Goal: Check status: Check status

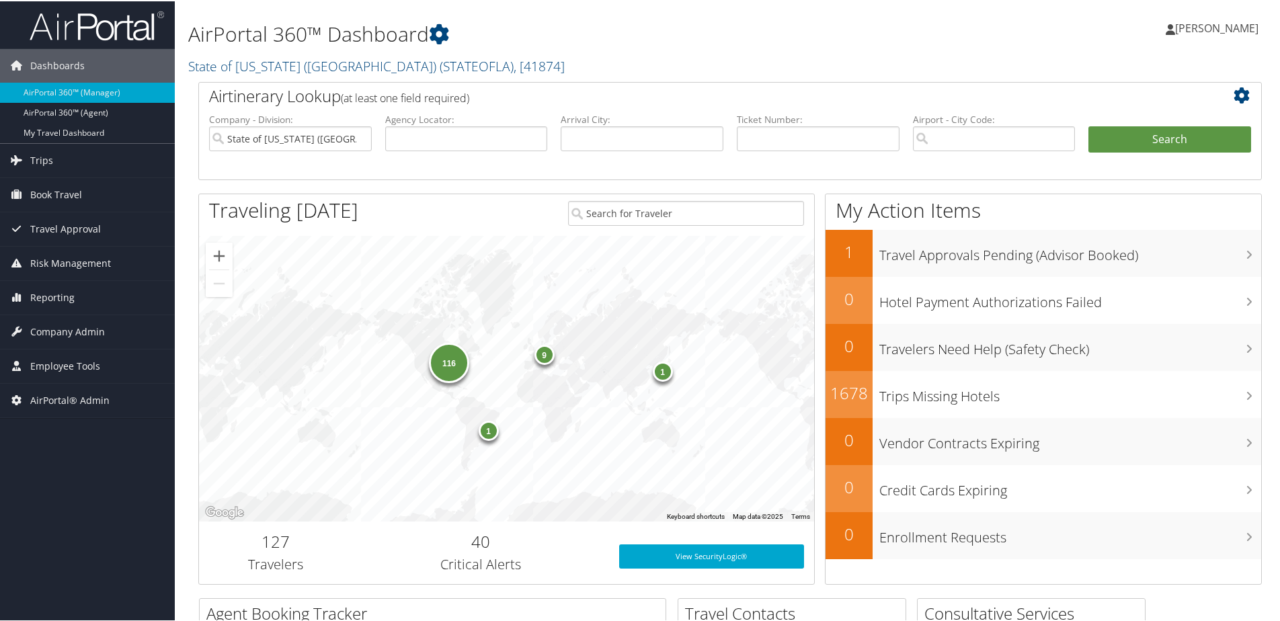
drag, startPoint x: 225, startPoint y: 69, endPoint x: 223, endPoint y: 85, distance: 15.6
click at [225, 69] on link "State of Louisiana (SOLA) ( STATEOFLA ) , [ 41874 ]" at bounding box center [376, 65] width 377 height 18
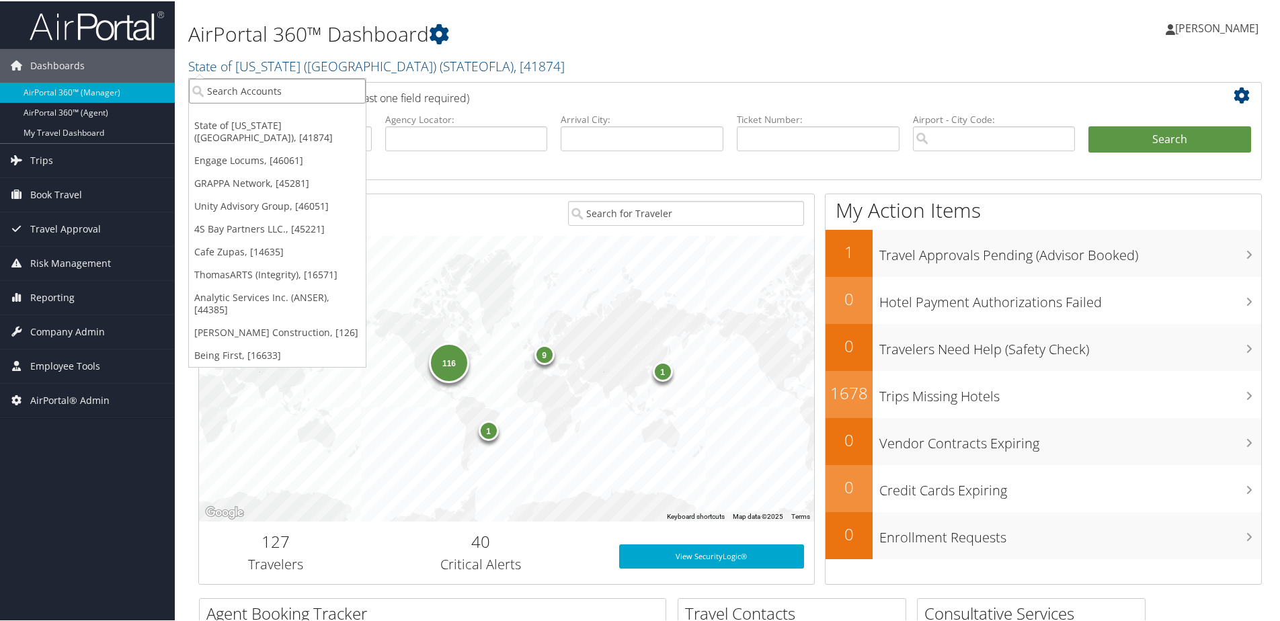
click at [227, 92] on input "search" at bounding box center [277, 89] width 177 height 25
type input "big"
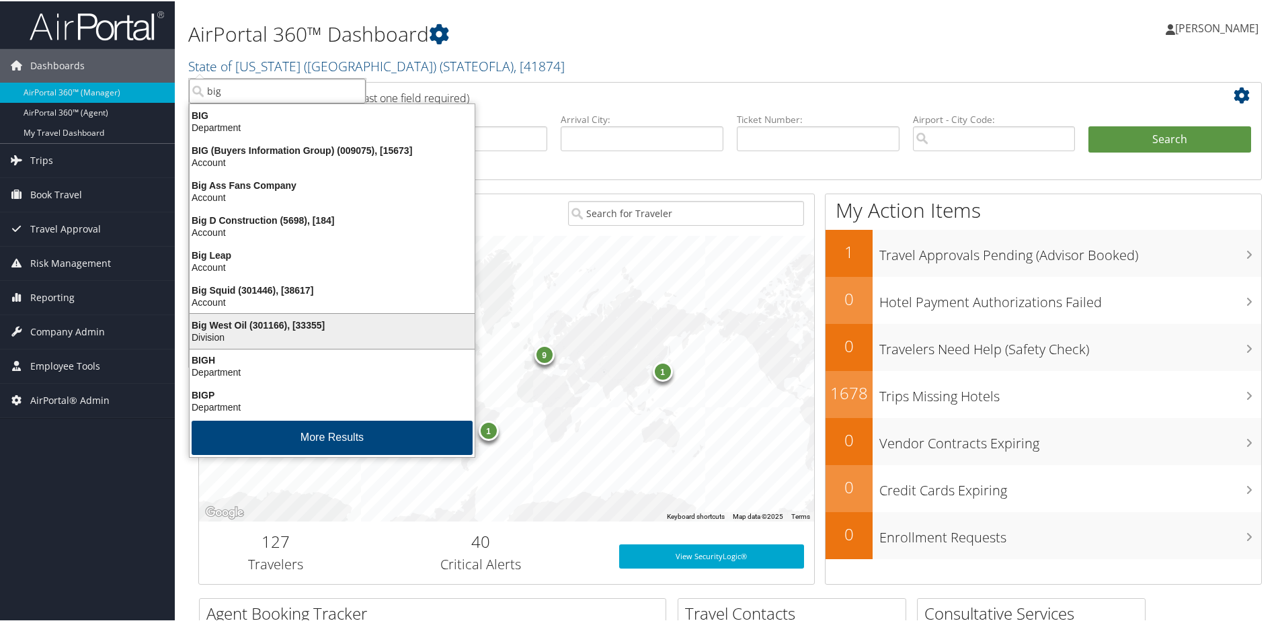
click at [210, 333] on div "Division" at bounding box center [332, 336] width 301 height 12
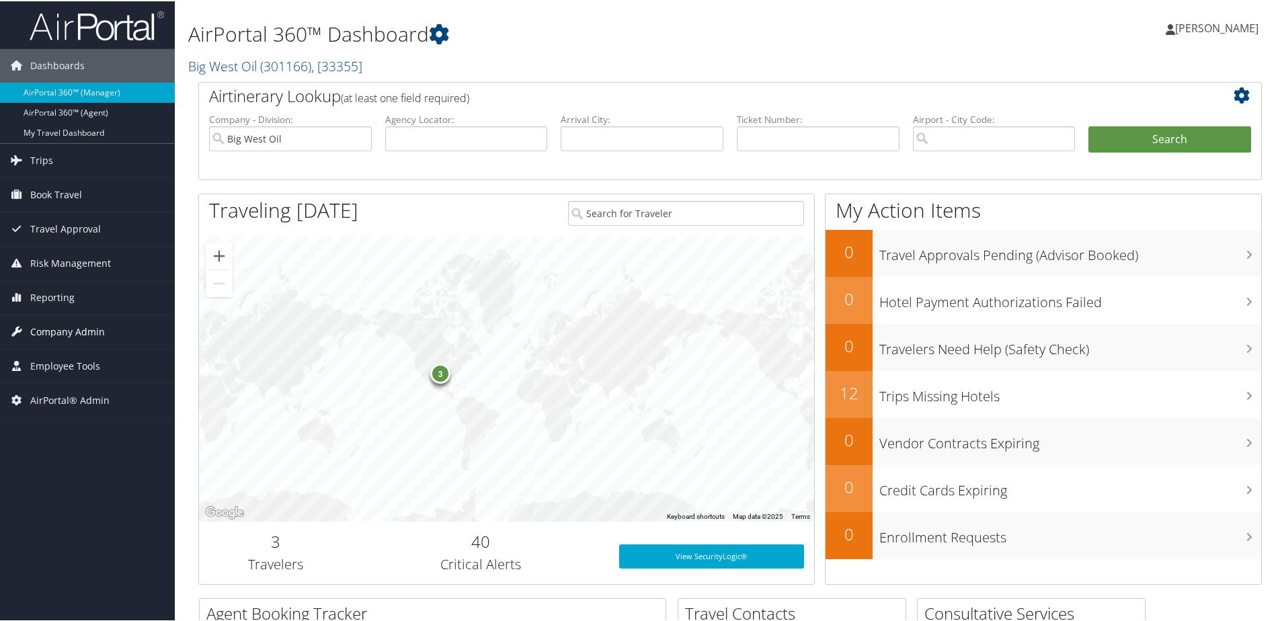
click at [69, 329] on span "Company Admin" at bounding box center [67, 331] width 75 height 34
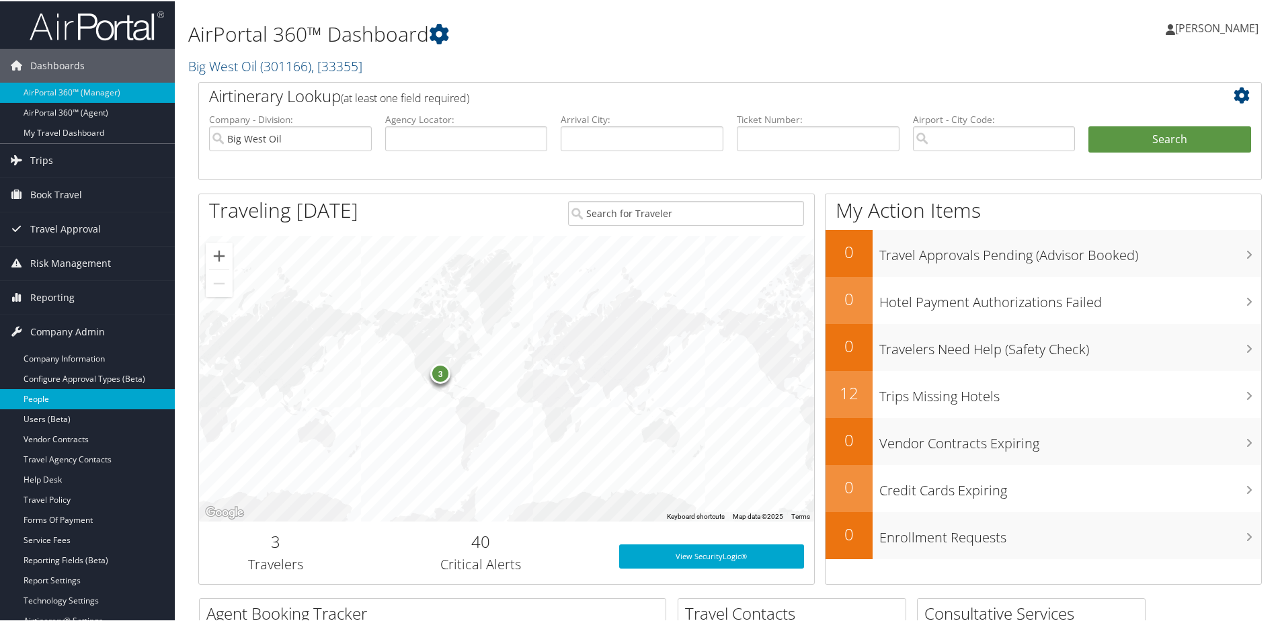
click at [31, 399] on link "People" at bounding box center [87, 398] width 175 height 20
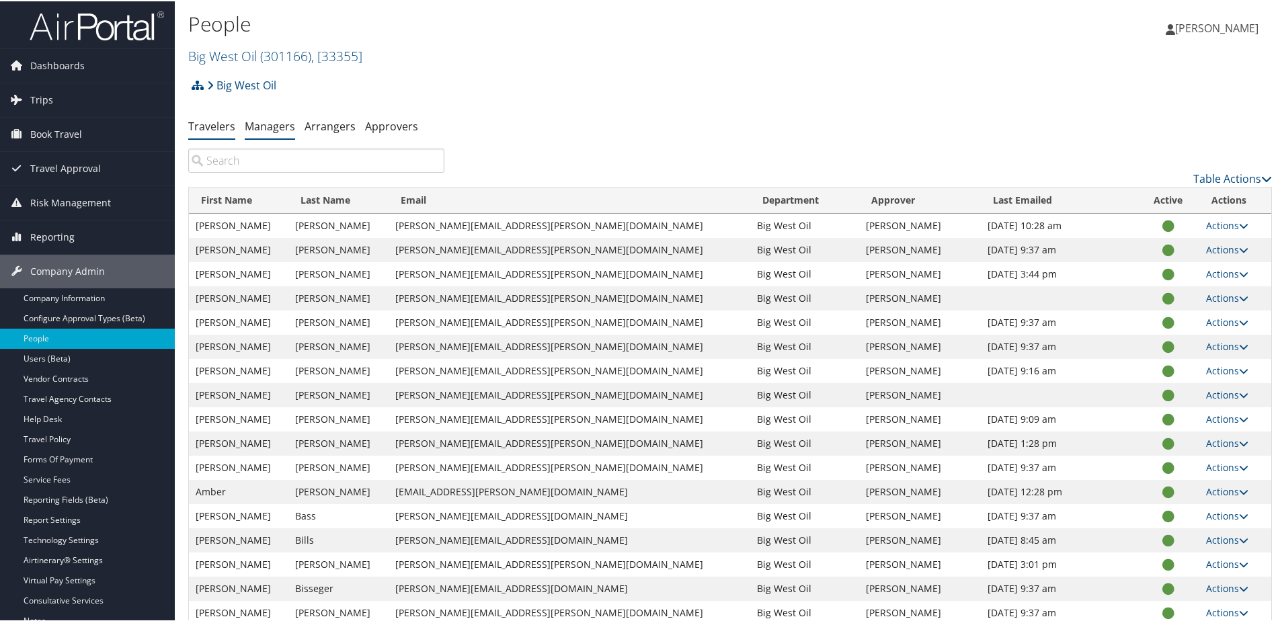
click at [270, 120] on link "Managers" at bounding box center [270, 125] width 50 height 15
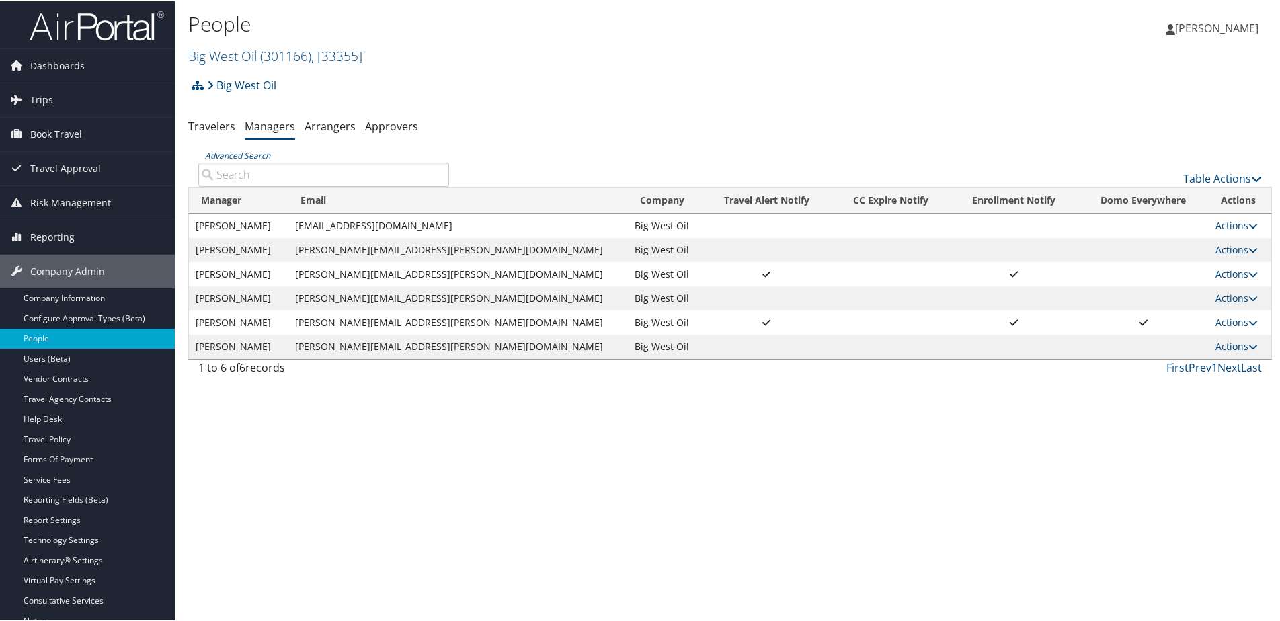
drag, startPoint x: 300, startPoint y: 227, endPoint x: 451, endPoint y: 229, distance: 151.3
click at [451, 229] on tr "Alec Klinghoffer alec.klinghoffer@bigwestoil.com Big West Oil Actions User Sett…" at bounding box center [730, 224] width 1083 height 24
copy tr "alec.klinghoffer@bigwestoil.com"
drag, startPoint x: 307, startPoint y: 340, endPoint x: 472, endPoint y: 339, distance: 165.4
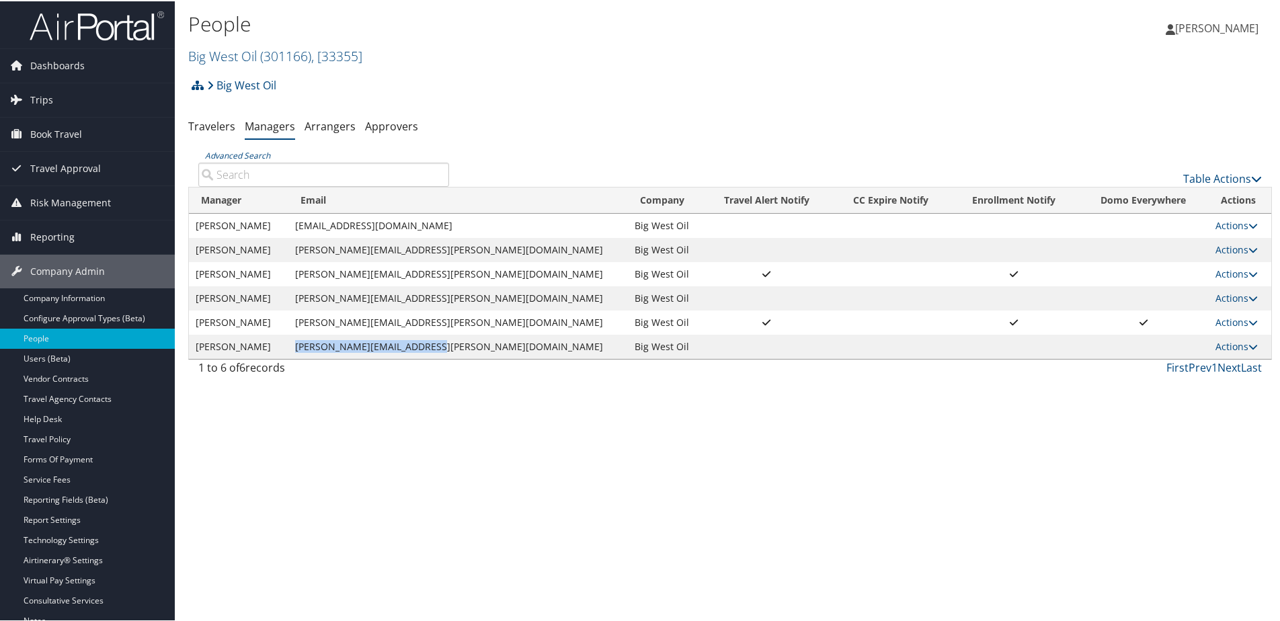
click at [472, 339] on td "mike.swanson@bigwestoil.com" at bounding box center [458, 346] width 340 height 24
copy td "mike.swanson@bigwestoil.com"
click at [50, 107] on span "Trips" at bounding box center [41, 99] width 23 height 34
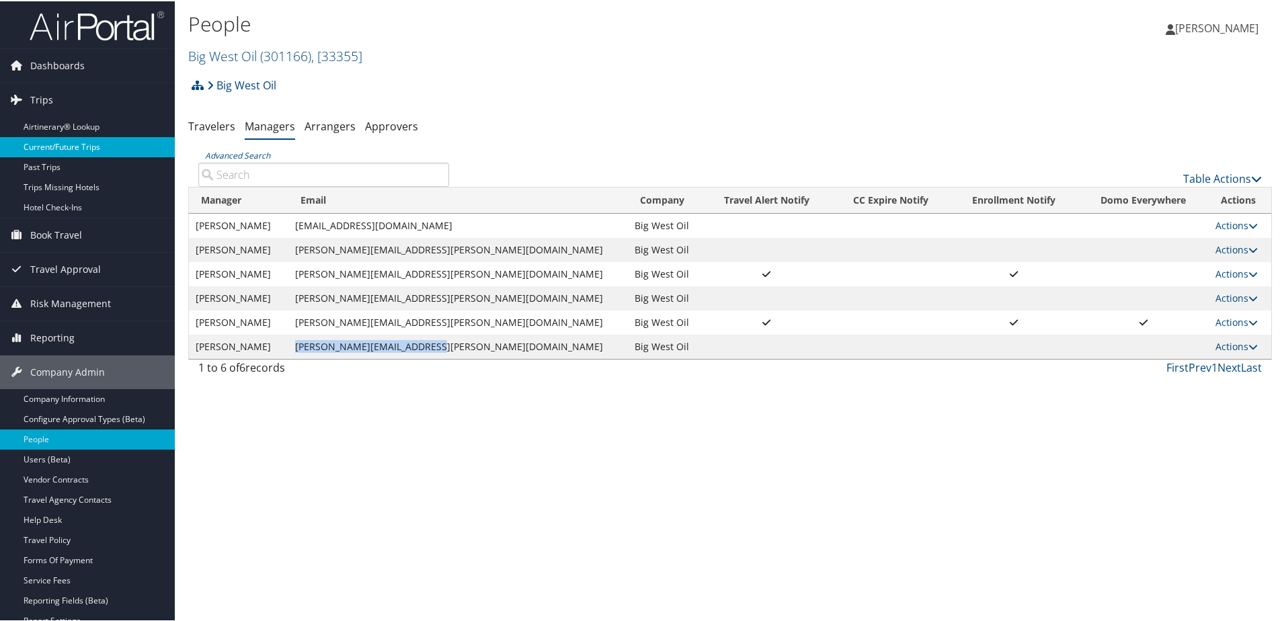
click at [50, 142] on link "Current/Future Trips" at bounding box center [87, 146] width 175 height 20
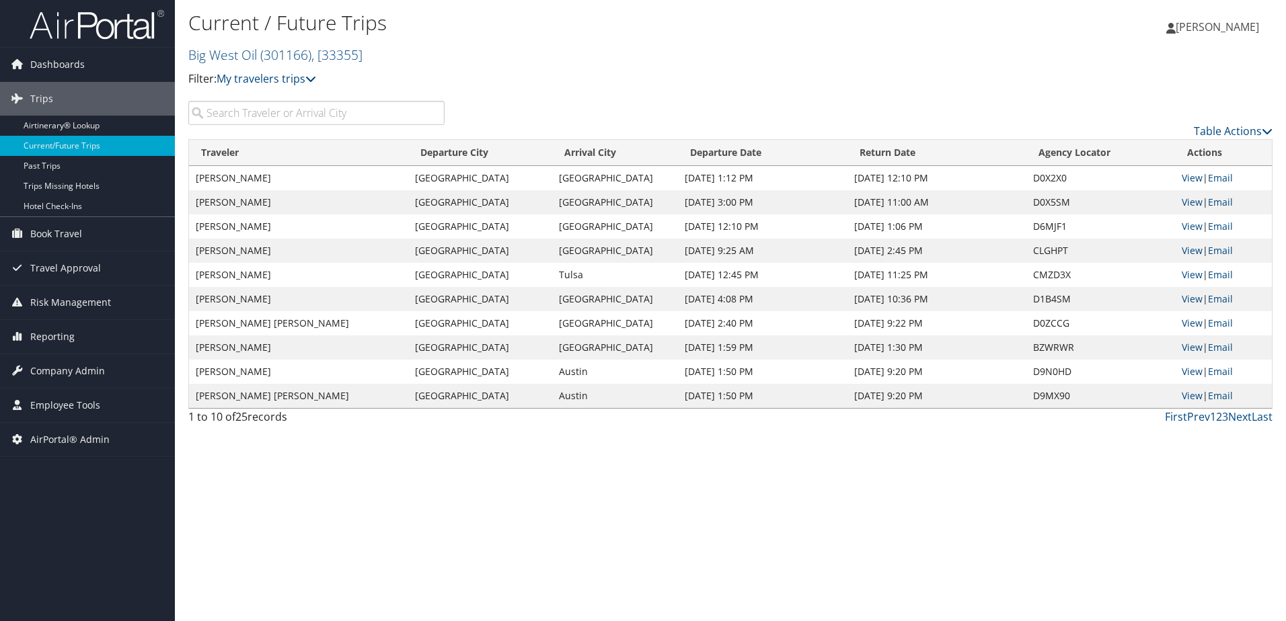
paste input "D9YP0B"
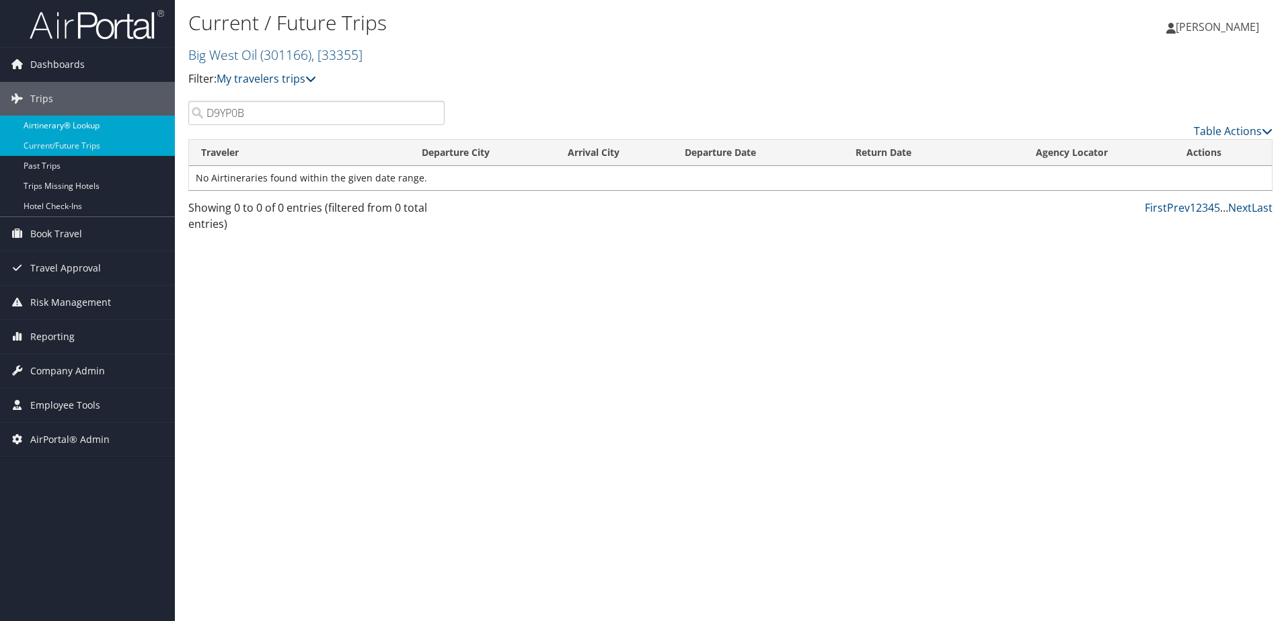
type input "D9YP0B"
click at [49, 128] on link "Airtinerary® Lookup" at bounding box center [87, 126] width 175 height 20
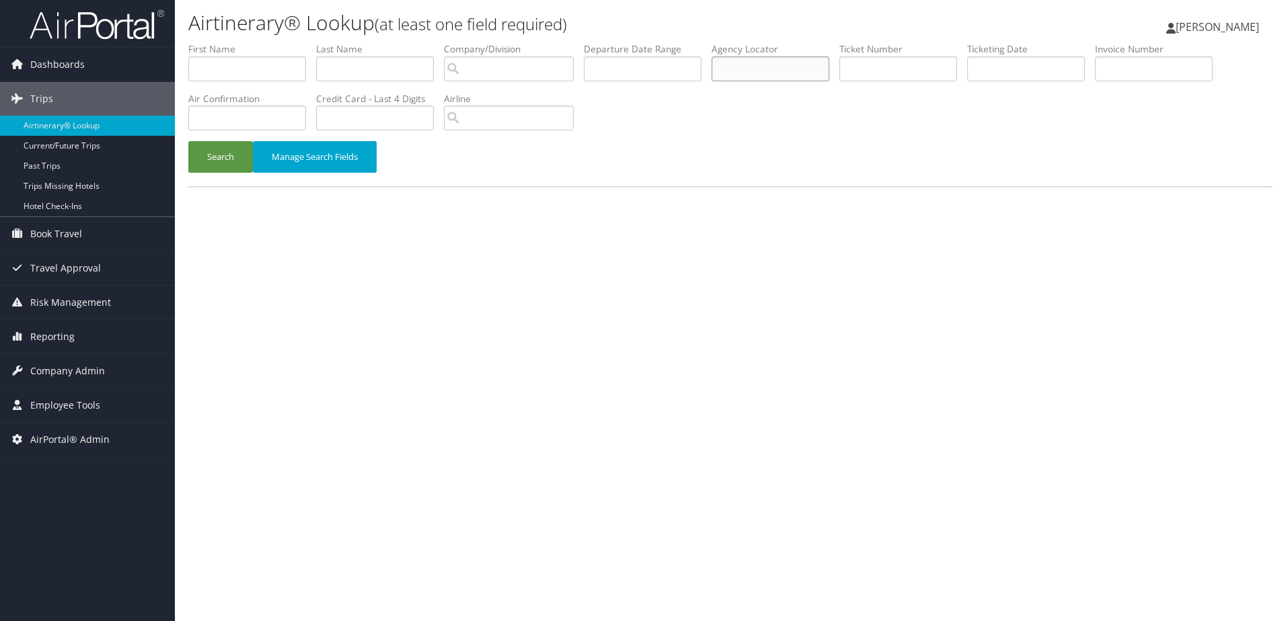
paste input "D9YP0B"
type input "D9YP0B"
click at [198, 165] on button "Search" at bounding box center [220, 157] width 65 height 32
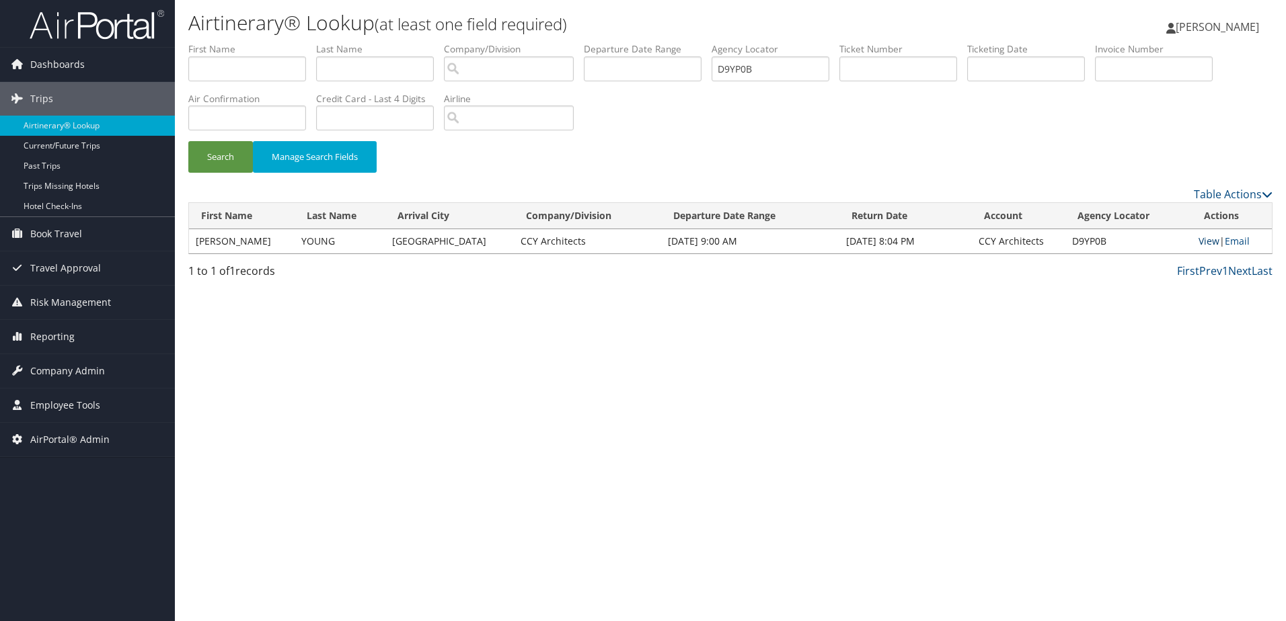
click at [1204, 242] on link "View" at bounding box center [1208, 241] width 21 height 13
click at [1200, 240] on link "View" at bounding box center [1208, 241] width 21 height 13
